Goal: Download file/media

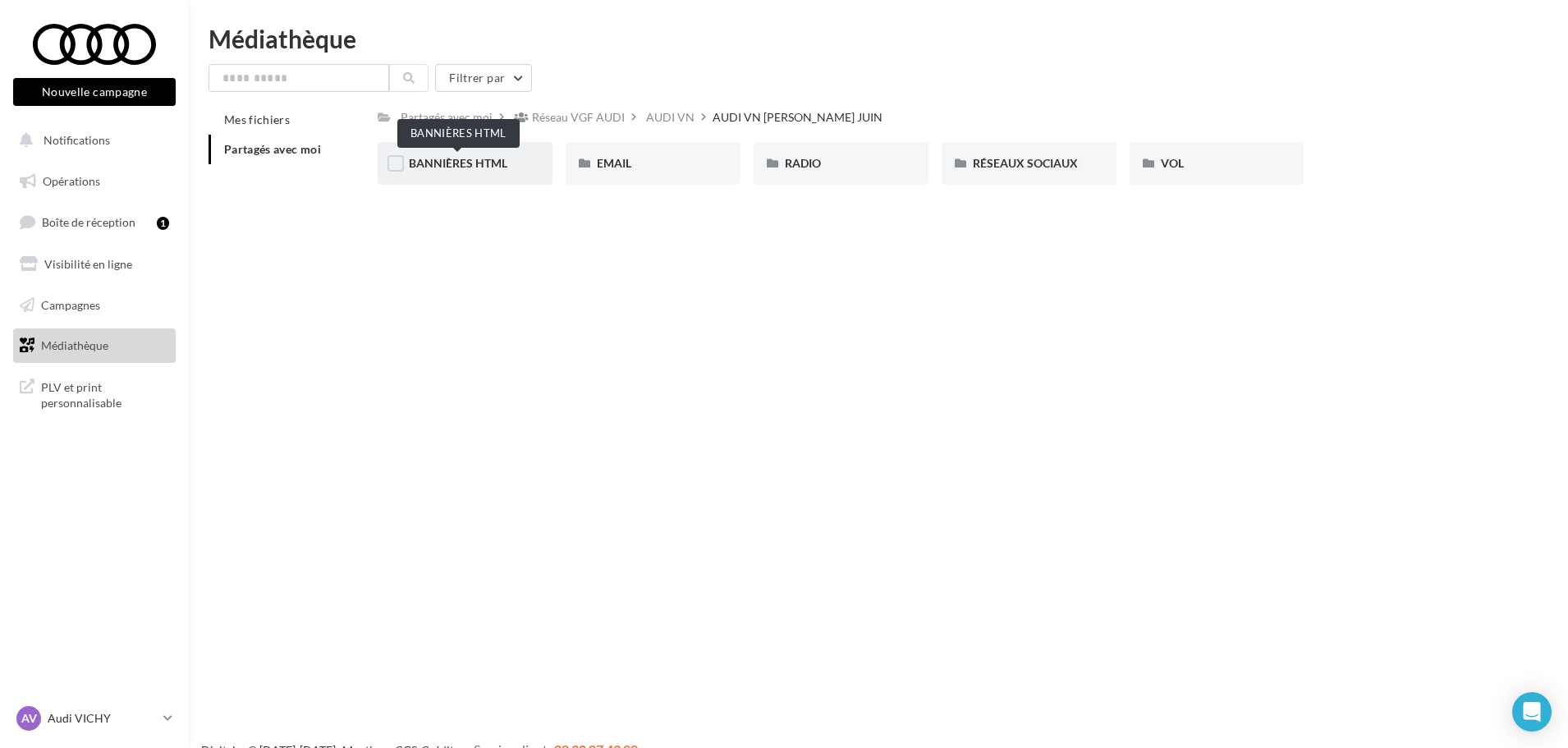
click at [436, 166] on span "BANNIÈRES HTML" at bounding box center [458, 163] width 98 height 14
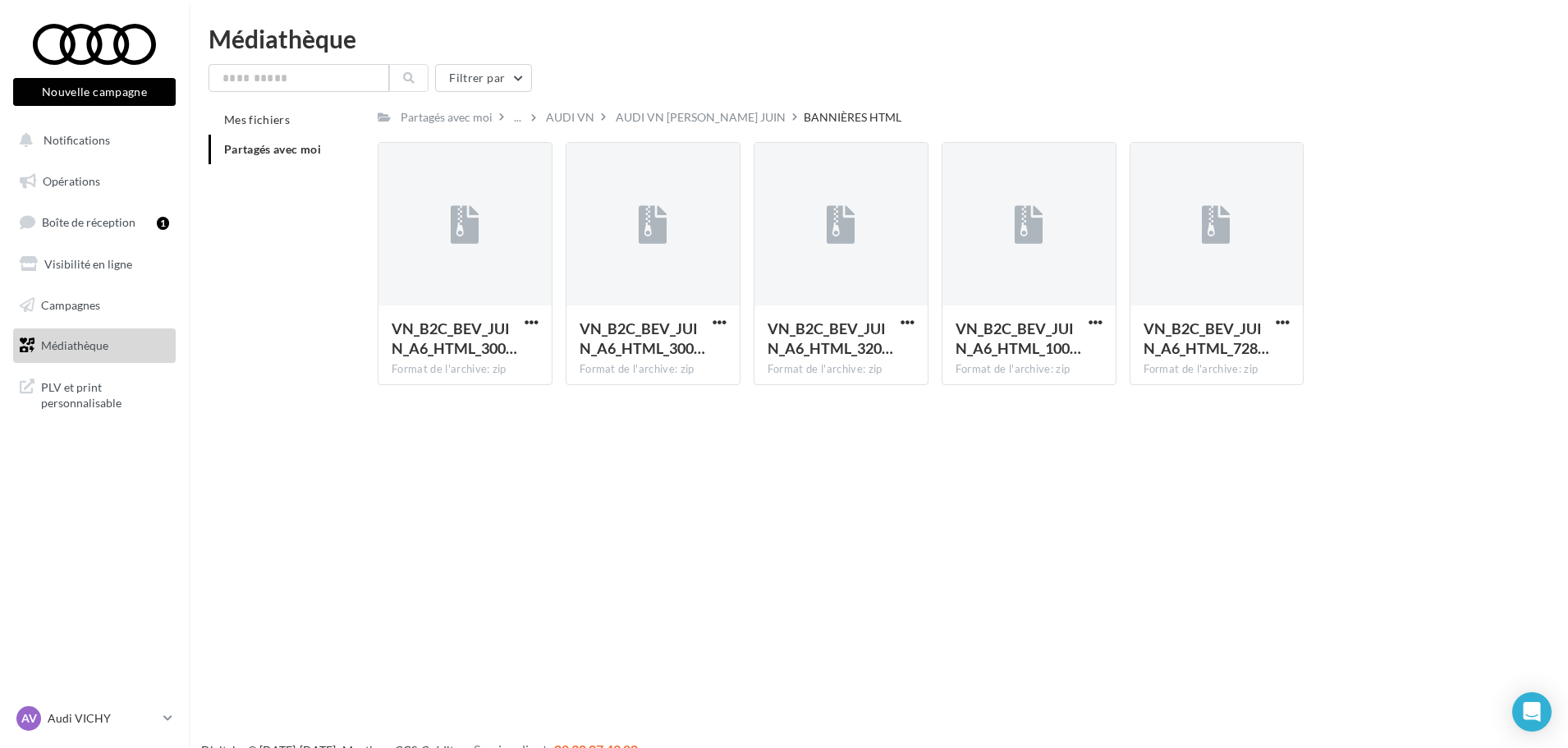
click at [45, 348] on span "Médiathèque" at bounding box center [74, 345] width 67 height 14
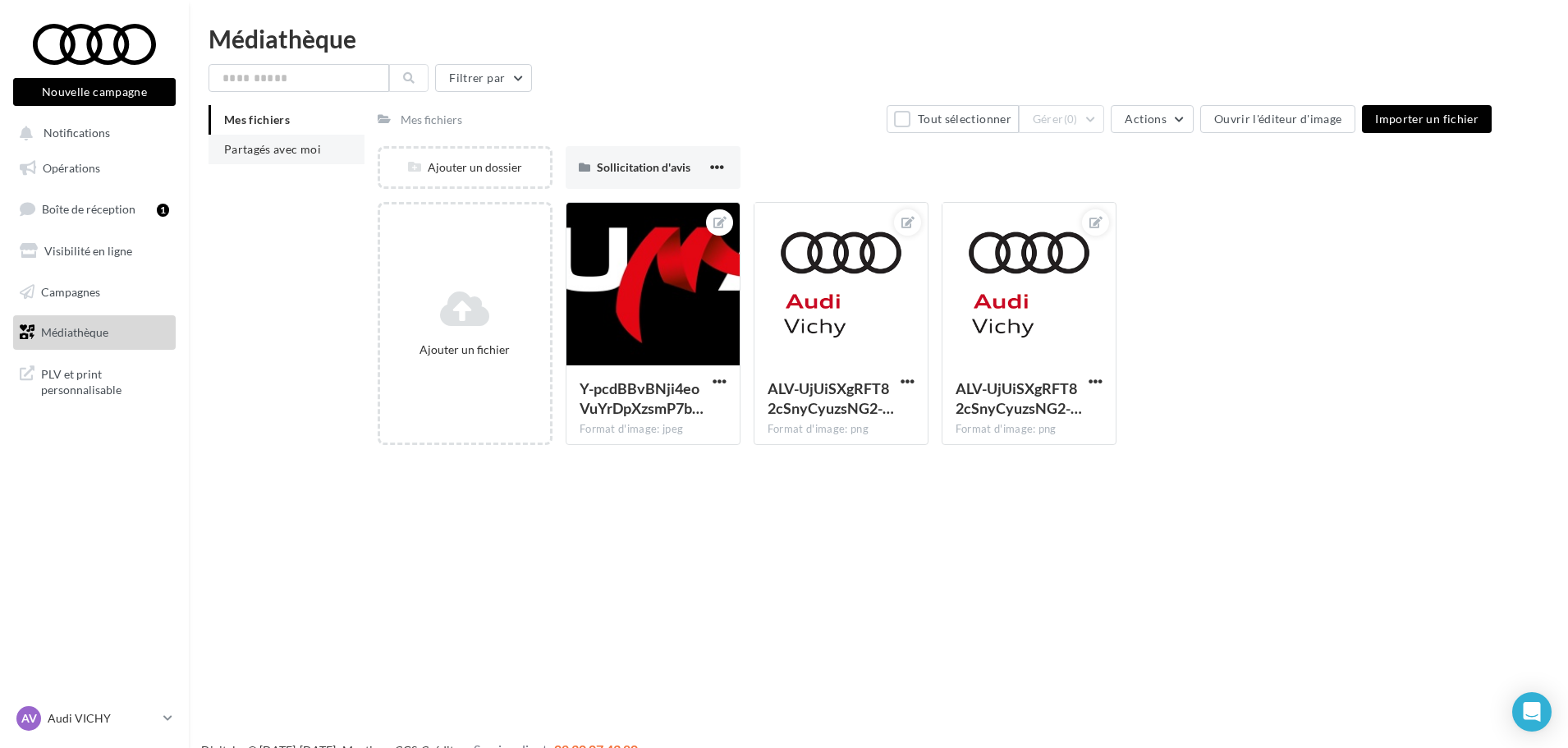
click at [285, 149] on span "Partagés avec moi" at bounding box center [273, 149] width 97 height 14
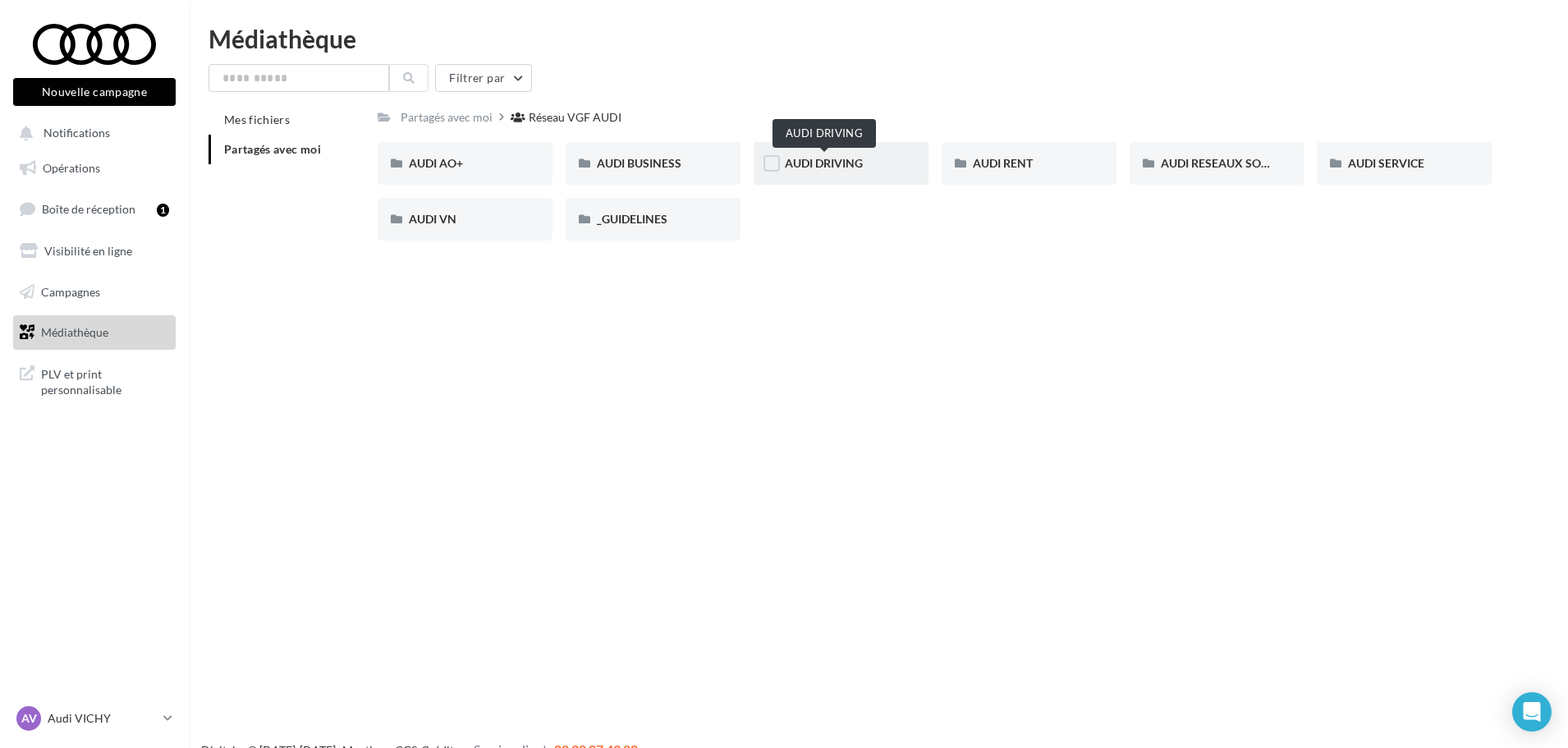
click at [833, 163] on span "AUDI DRIVING" at bounding box center [824, 163] width 78 height 14
click at [1018, 166] on span "AUDI RENT" at bounding box center [1003, 163] width 60 height 14
click at [1257, 169] on span "AUDI RESEAUX SOCIAUX" at bounding box center [1228, 163] width 135 height 14
click at [803, 156] on div "AUDI DRIVING" at bounding box center [842, 164] width 113 height 16
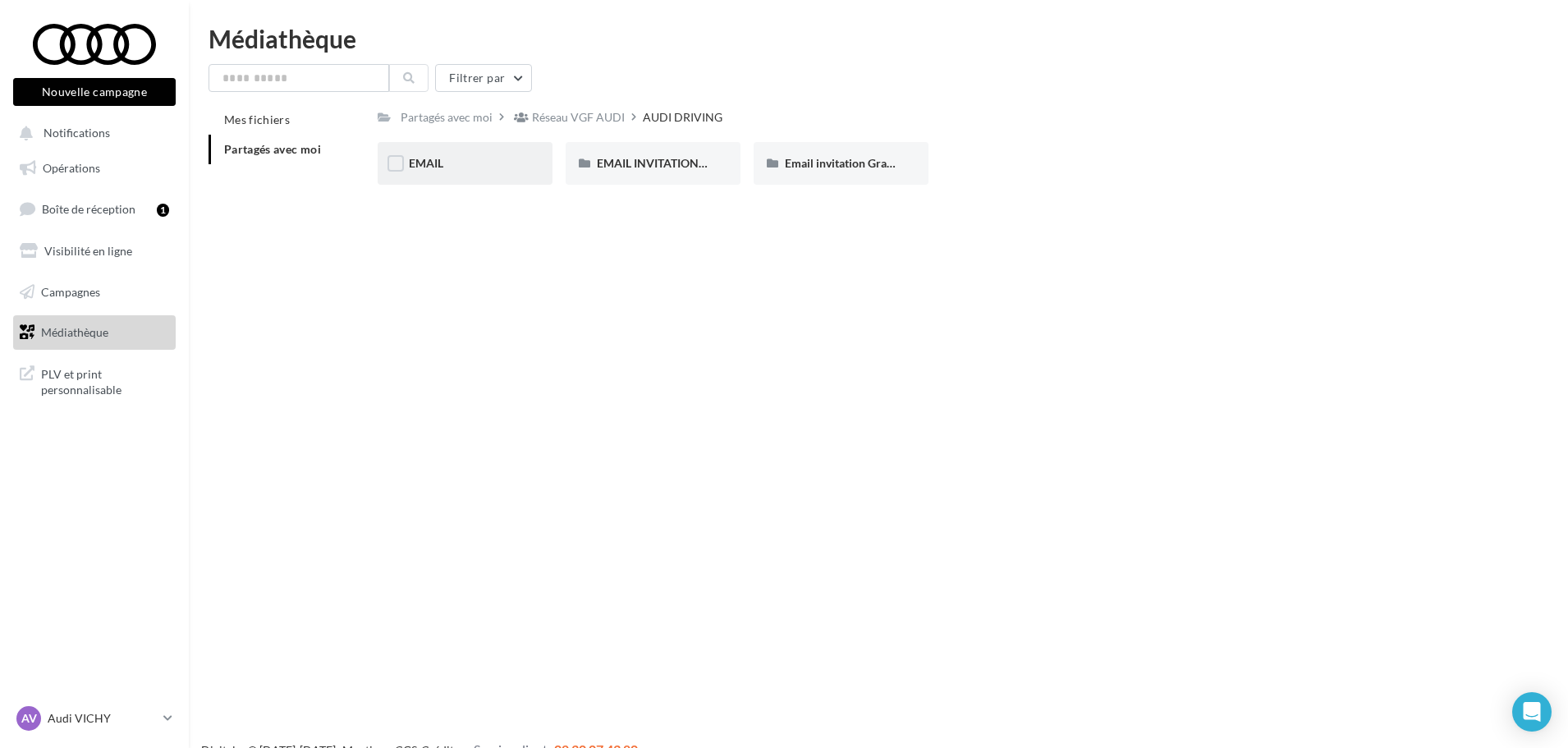
click at [480, 159] on div "EMAIL" at bounding box center [465, 164] width 113 height 16
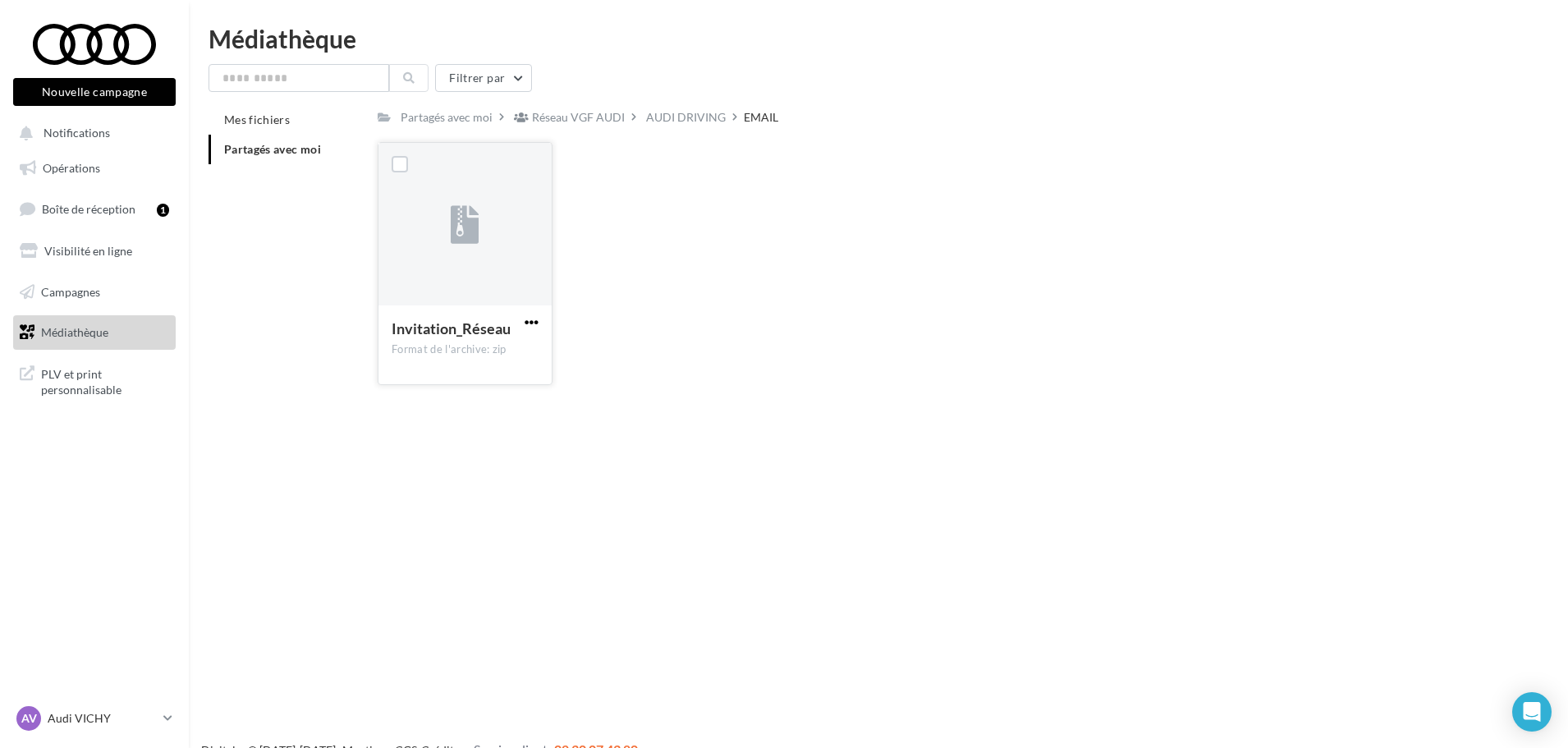
click at [530, 321] on span "button" at bounding box center [532, 323] width 14 height 14
click at [513, 366] on button "Télécharger" at bounding box center [460, 355] width 165 height 43
click at [262, 150] on span "Partagés avec moi" at bounding box center [273, 149] width 97 height 14
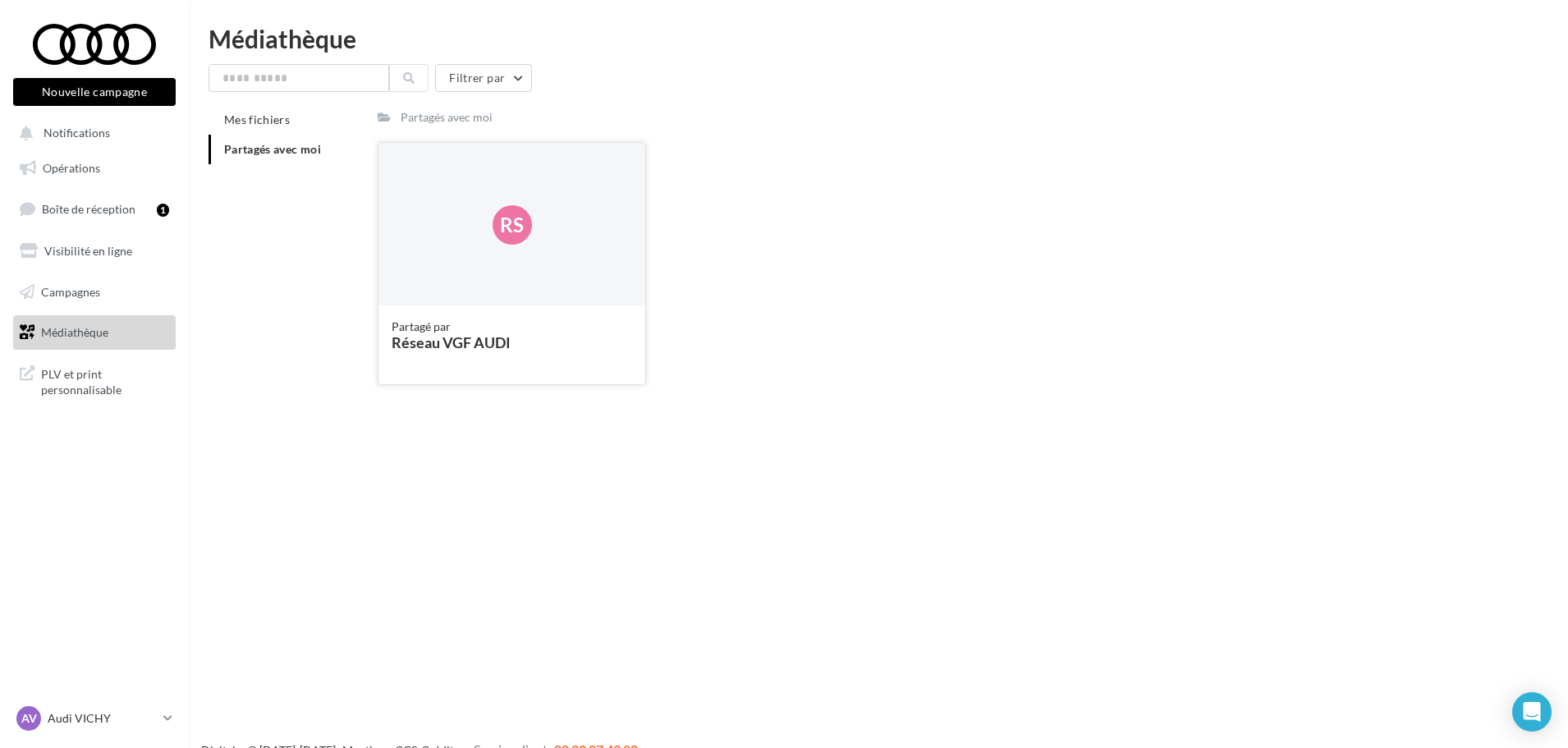
click at [442, 283] on div "Rs" at bounding box center [512, 225] width 267 height 165
